Goal: Transaction & Acquisition: Purchase product/service

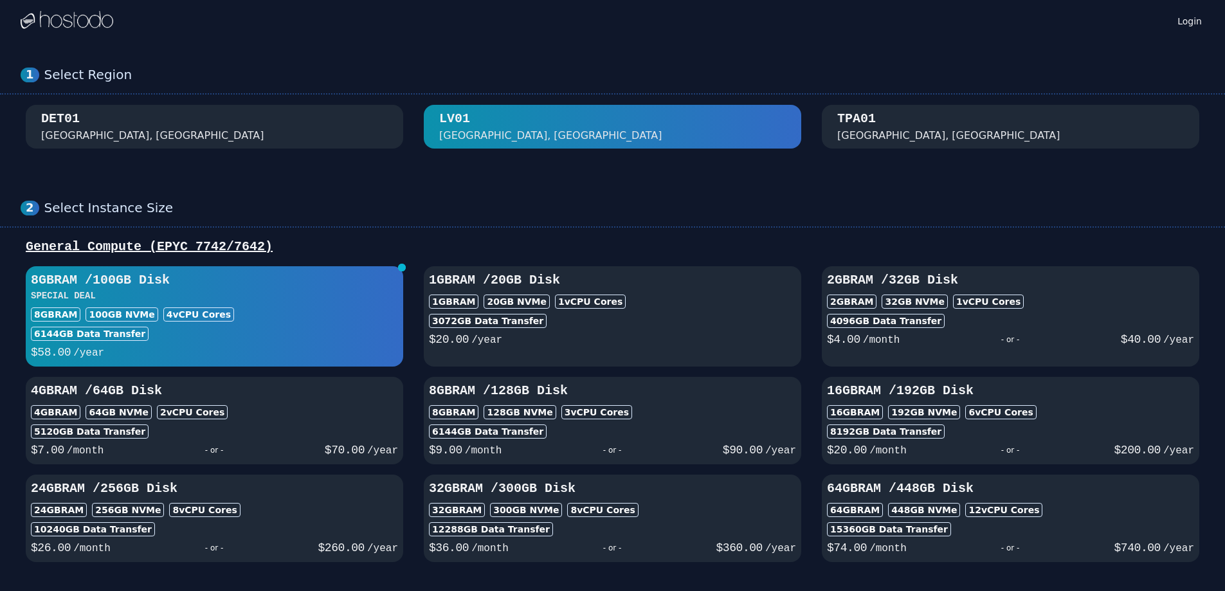
click at [250, 122] on div "DET01 [GEOGRAPHIC_DATA], [GEOGRAPHIC_DATA]" at bounding box center [214, 126] width 347 height 33
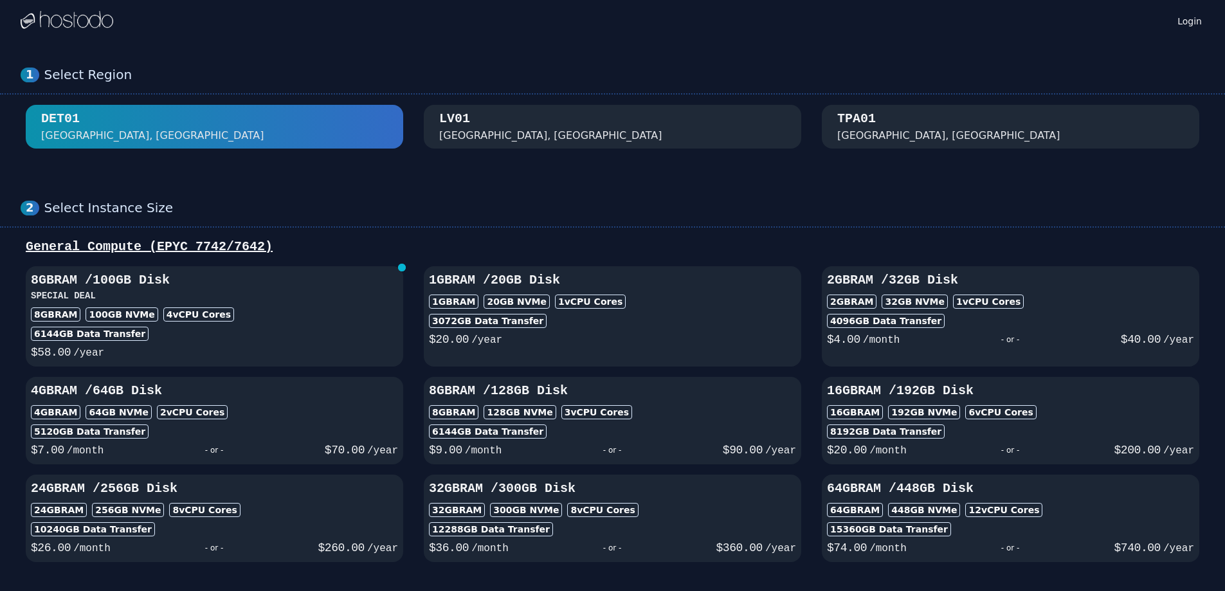
click at [631, 131] on div "[GEOGRAPHIC_DATA], [GEOGRAPHIC_DATA]" at bounding box center [612, 126] width 347 height 33
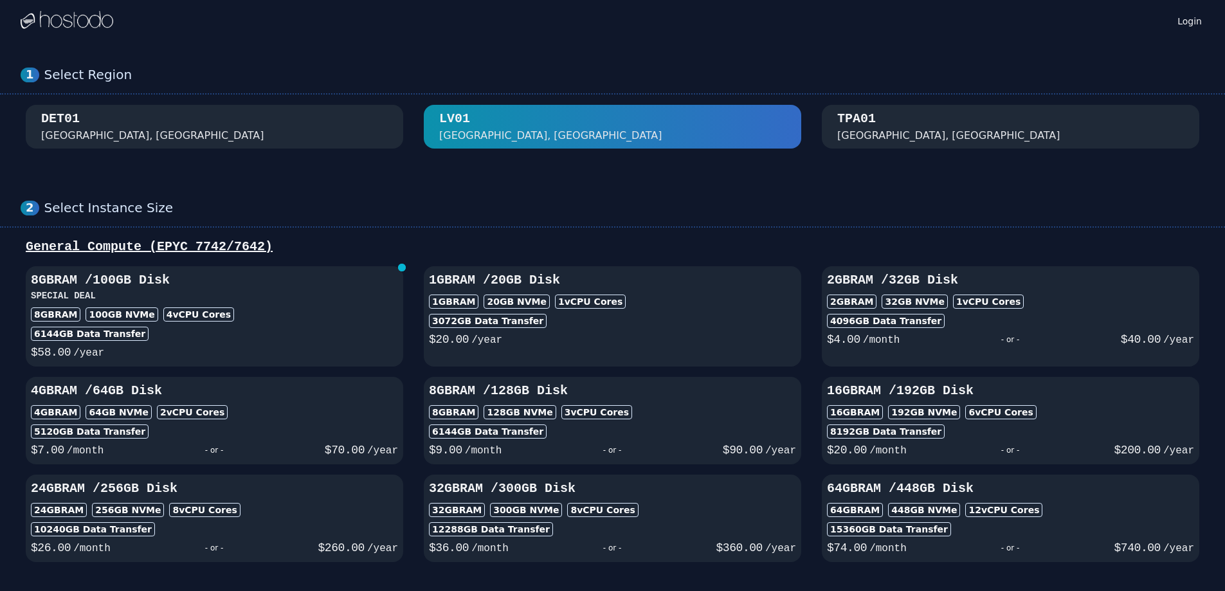
click at [884, 131] on div "TPA01 [GEOGRAPHIC_DATA], [GEOGRAPHIC_DATA]" at bounding box center [1010, 126] width 347 height 33
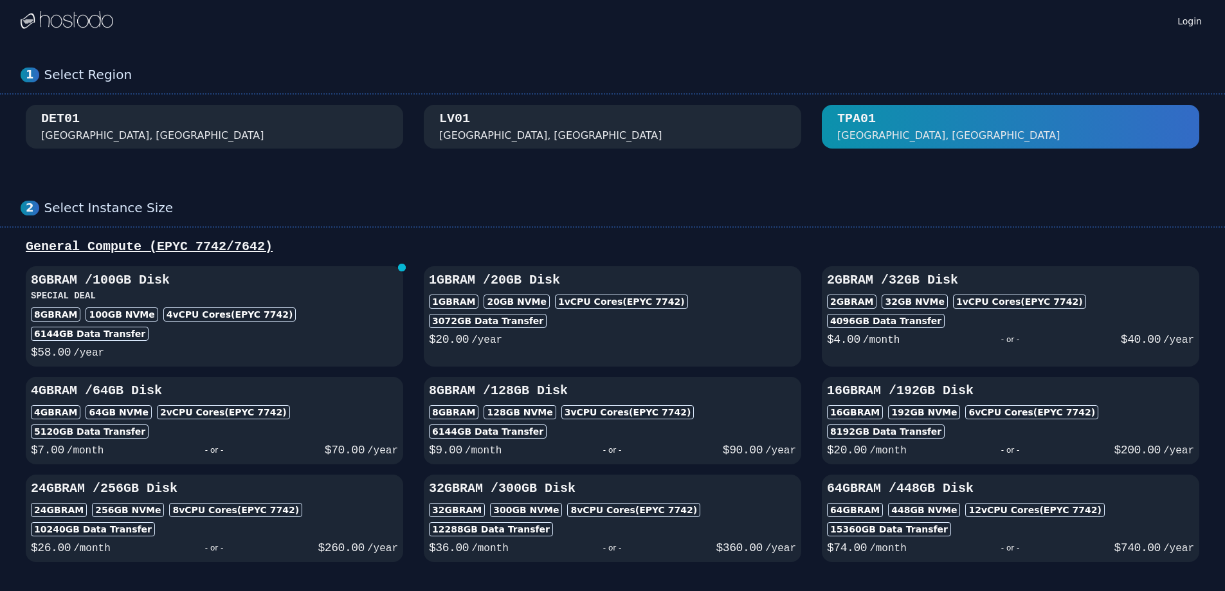
click at [636, 131] on div "[GEOGRAPHIC_DATA], [GEOGRAPHIC_DATA]" at bounding box center [612, 126] width 347 height 33
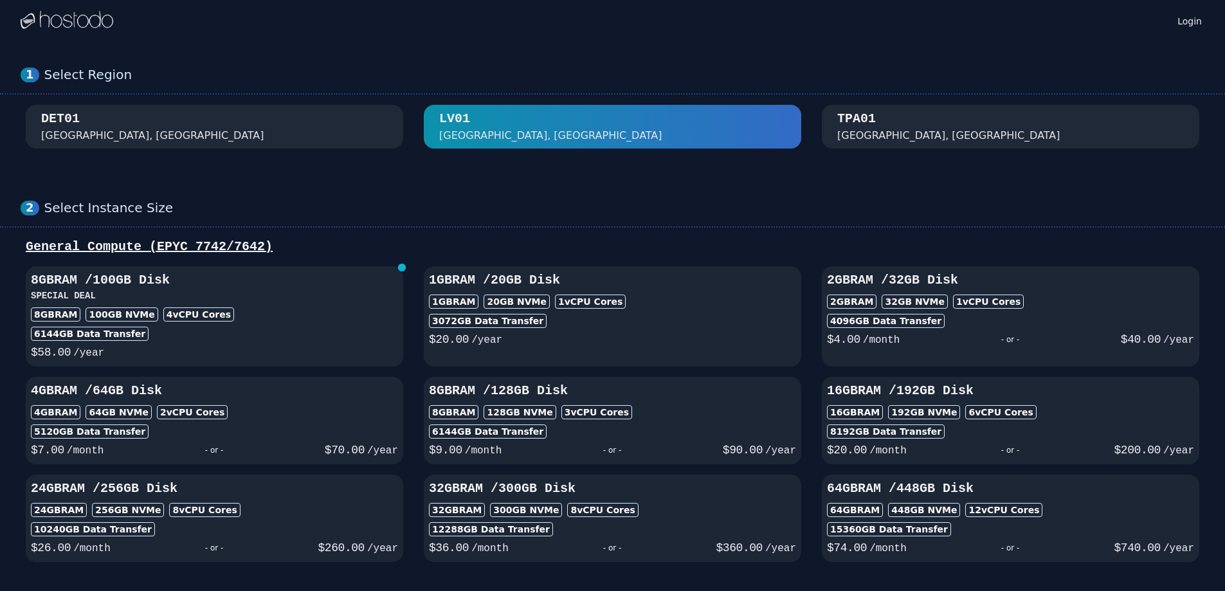
click at [1004, 131] on div "TPA01 [GEOGRAPHIC_DATA], [GEOGRAPHIC_DATA]" at bounding box center [1010, 126] width 347 height 33
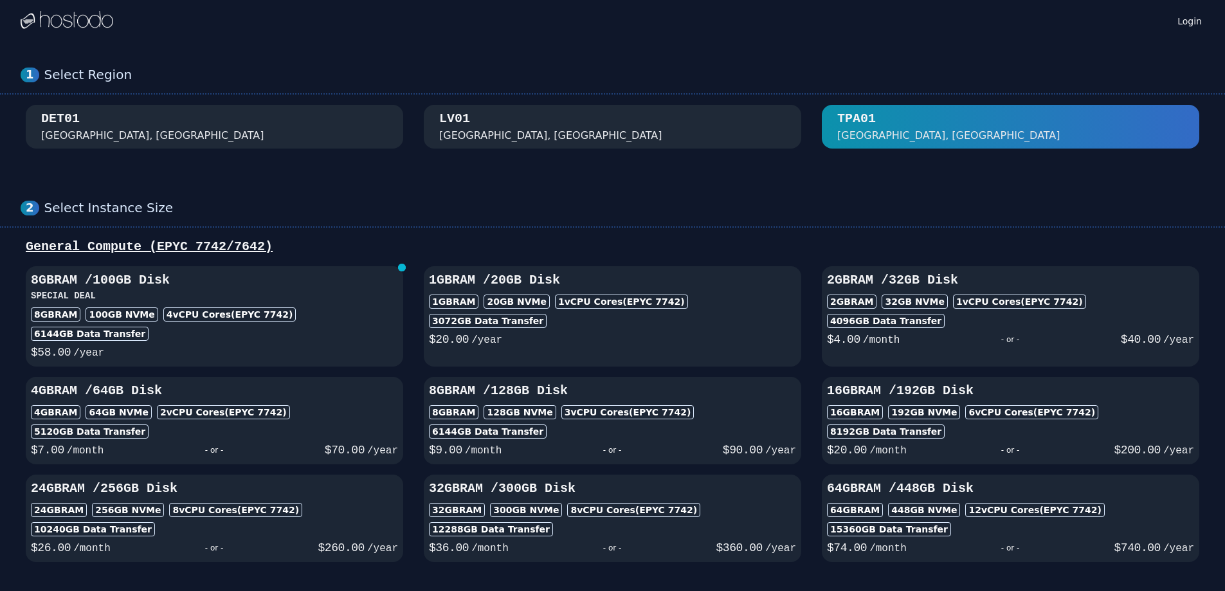
click at [754, 132] on div "[GEOGRAPHIC_DATA], [GEOGRAPHIC_DATA]" at bounding box center [612, 126] width 347 height 33
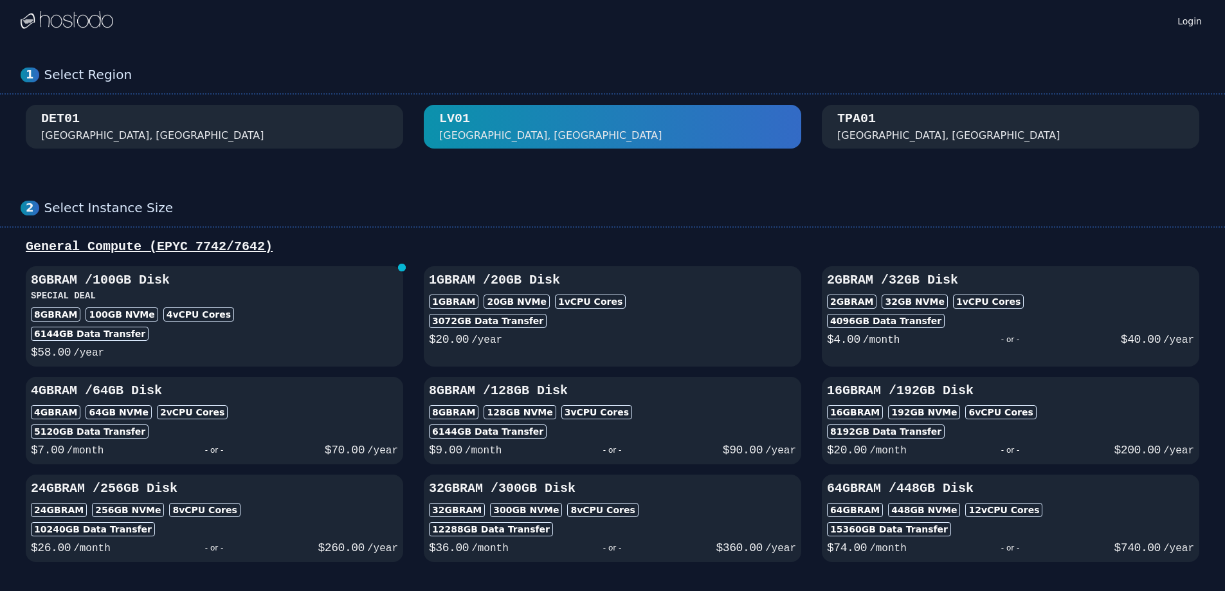
click at [1030, 145] on button "TPA01 [GEOGRAPHIC_DATA], [GEOGRAPHIC_DATA]" at bounding box center [1010, 127] width 377 height 44
